Goal: Task Accomplishment & Management: Use online tool/utility

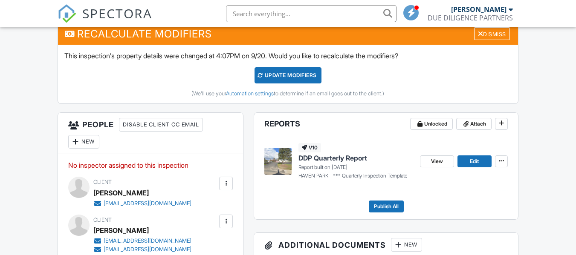
scroll to position [227, 0]
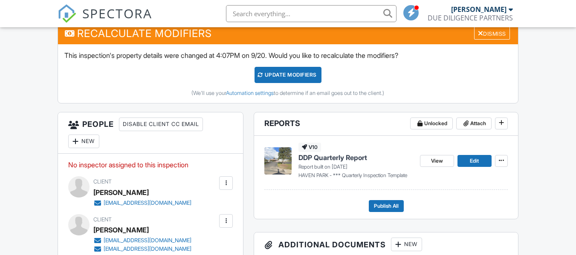
click at [361, 157] on span "DDP Quarterly Report" at bounding box center [332, 157] width 69 height 9
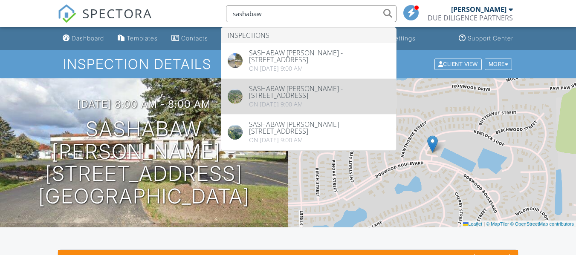
type input "sashabaw"
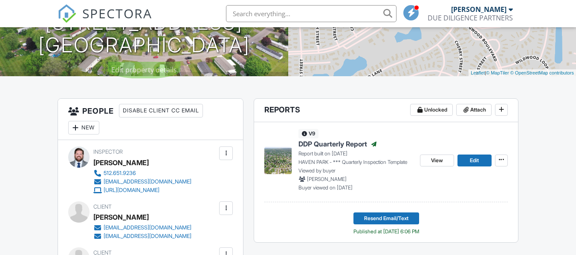
scroll to position [170, 0]
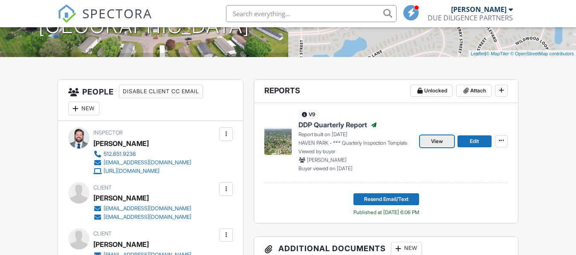
click at [439, 137] on span "View" at bounding box center [437, 141] width 12 height 9
